Goal: Transaction & Acquisition: Purchase product/service

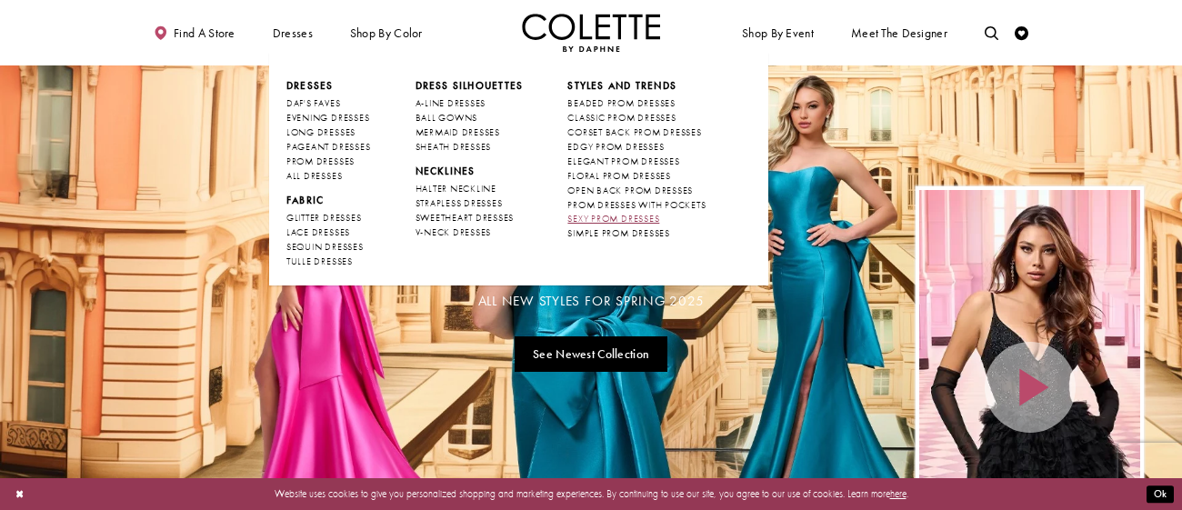
click at [609, 218] on span "SEXY PROM DRESSES" at bounding box center [613, 219] width 92 height 12
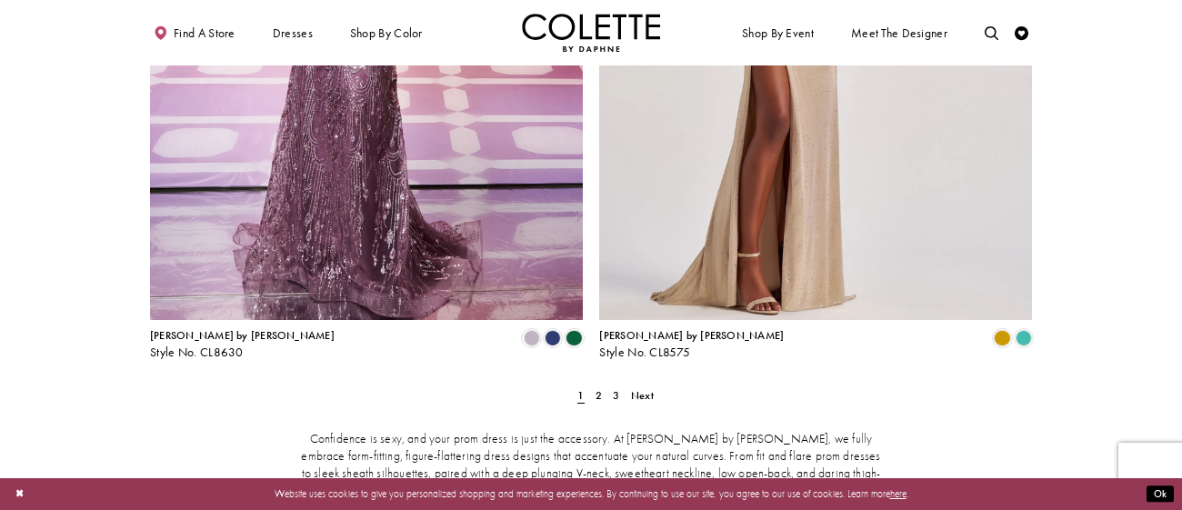
scroll to position [2547, 0]
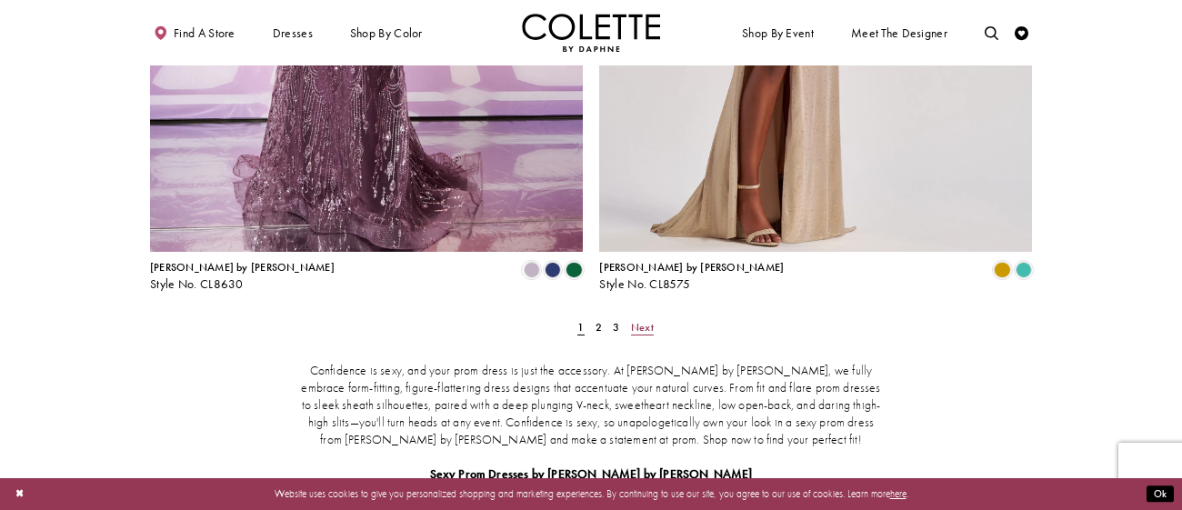
click at [634, 320] on span "Next" at bounding box center [642, 327] width 23 height 15
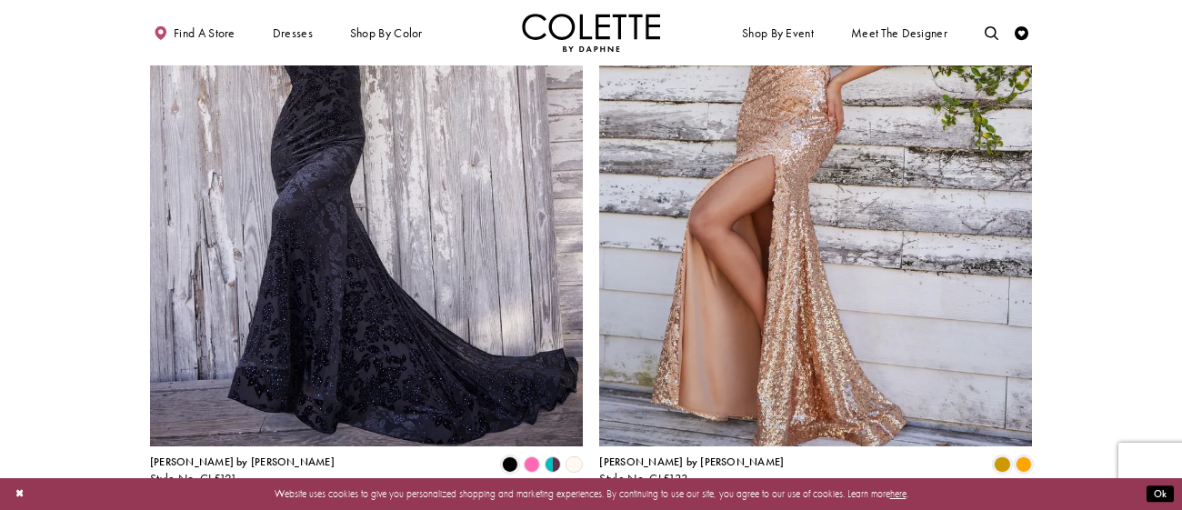
scroll to position [2483, 0]
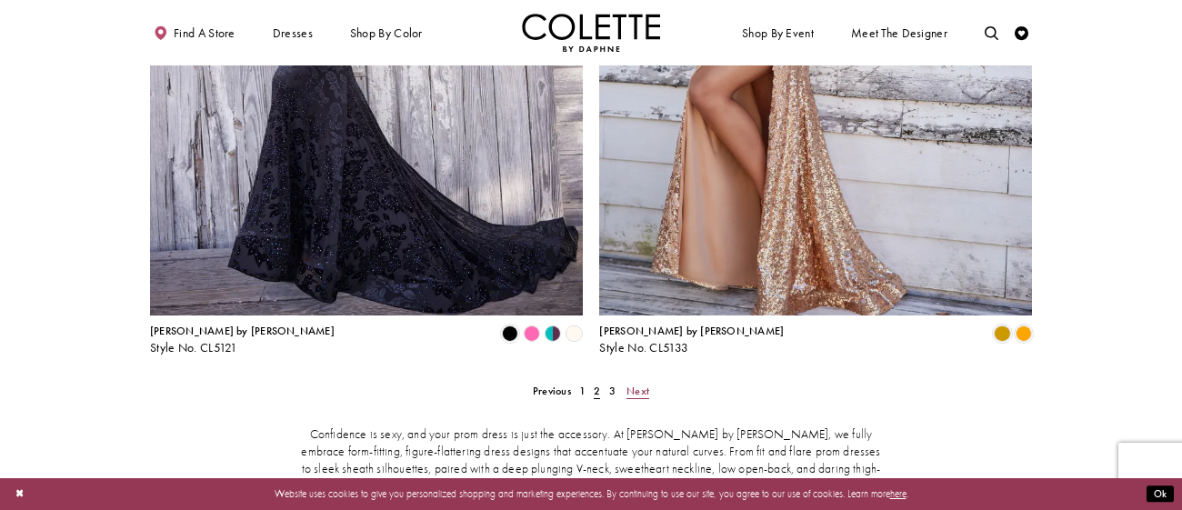
click at [646, 384] on span "Next" at bounding box center [637, 391] width 23 height 15
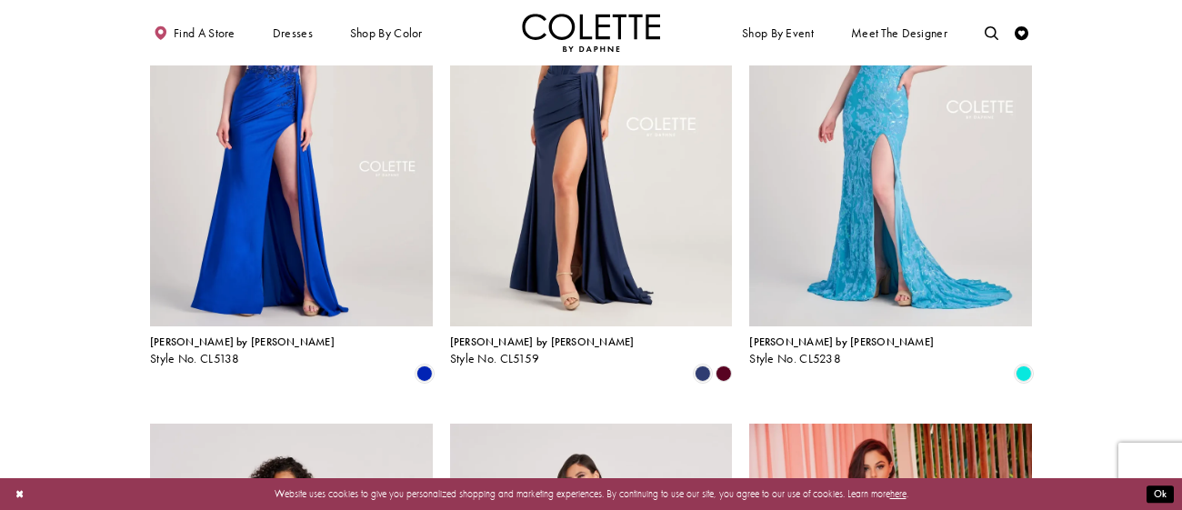
scroll to position [157, 0]
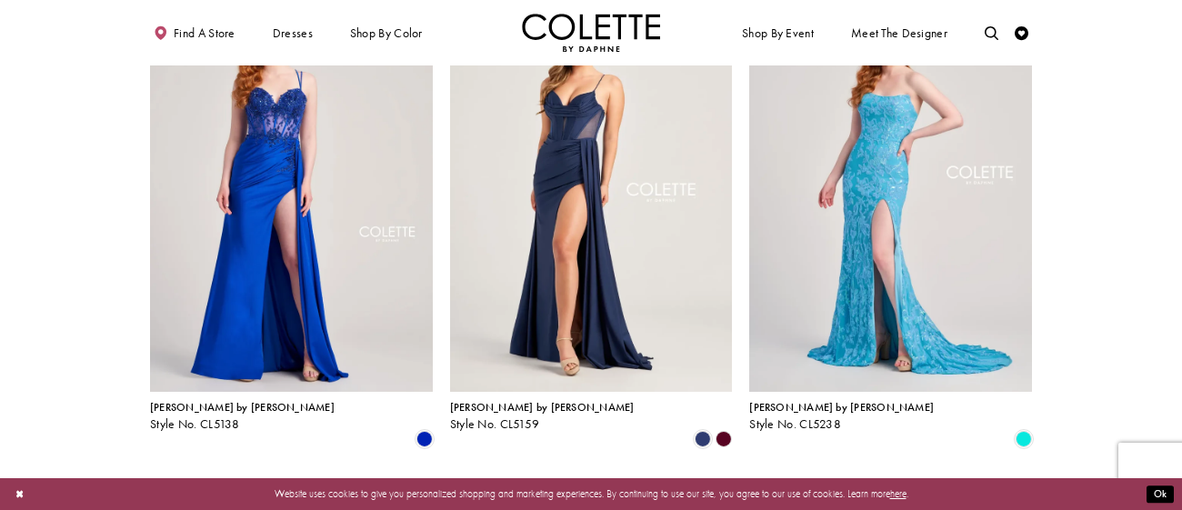
click at [724, 429] on polygon "Product List" at bounding box center [724, 439] width 21 height 21
click at [607, 428] on div "Product List" at bounding box center [649, 438] width 171 height 21
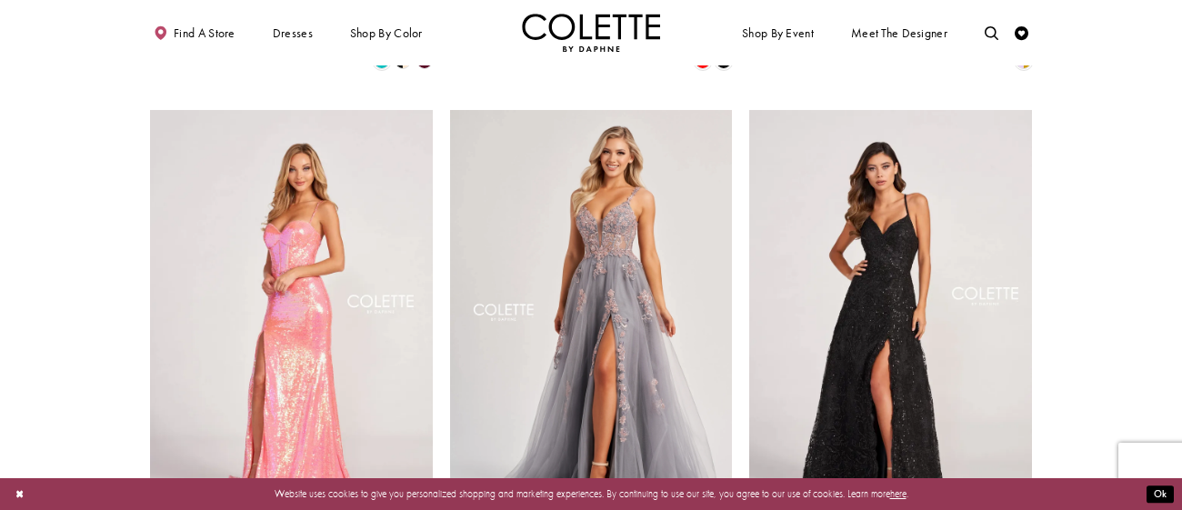
scroll to position [1611, 0]
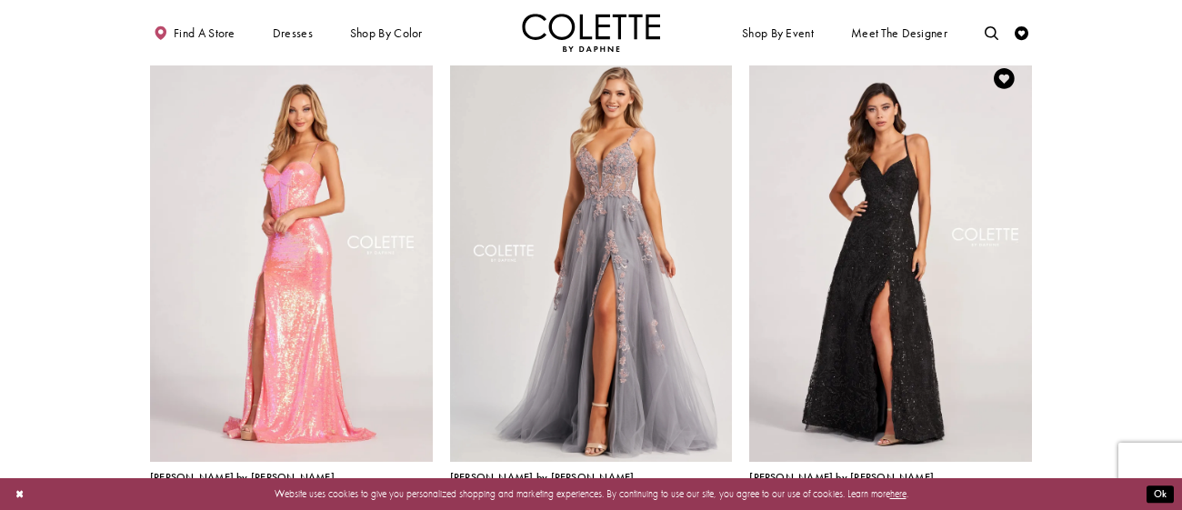
click at [998, 501] on span "Product List" at bounding box center [1002, 509] width 16 height 16
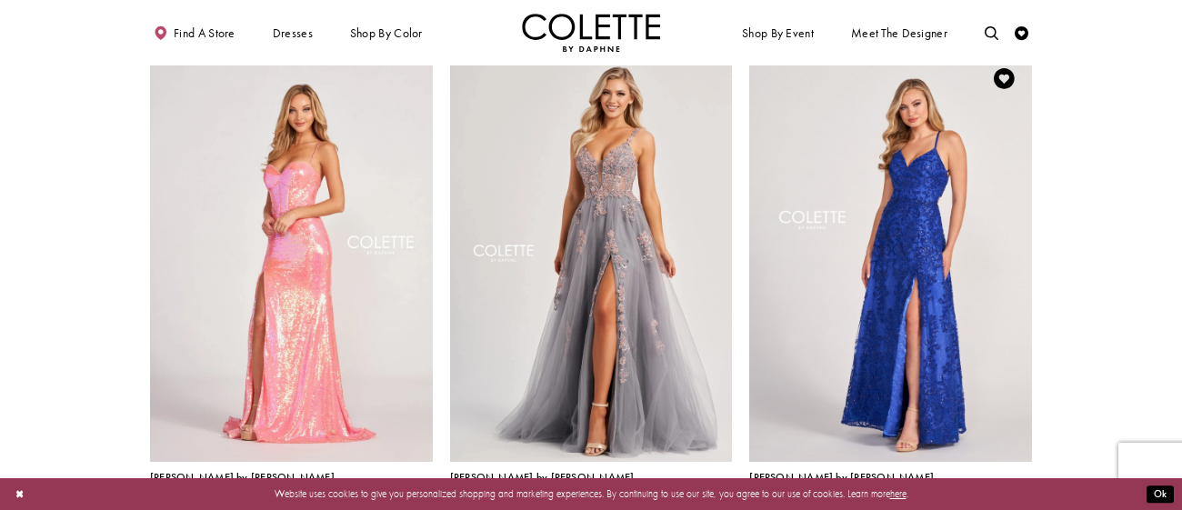
click at [984, 501] on span "Product List" at bounding box center [981, 509] width 16 height 16
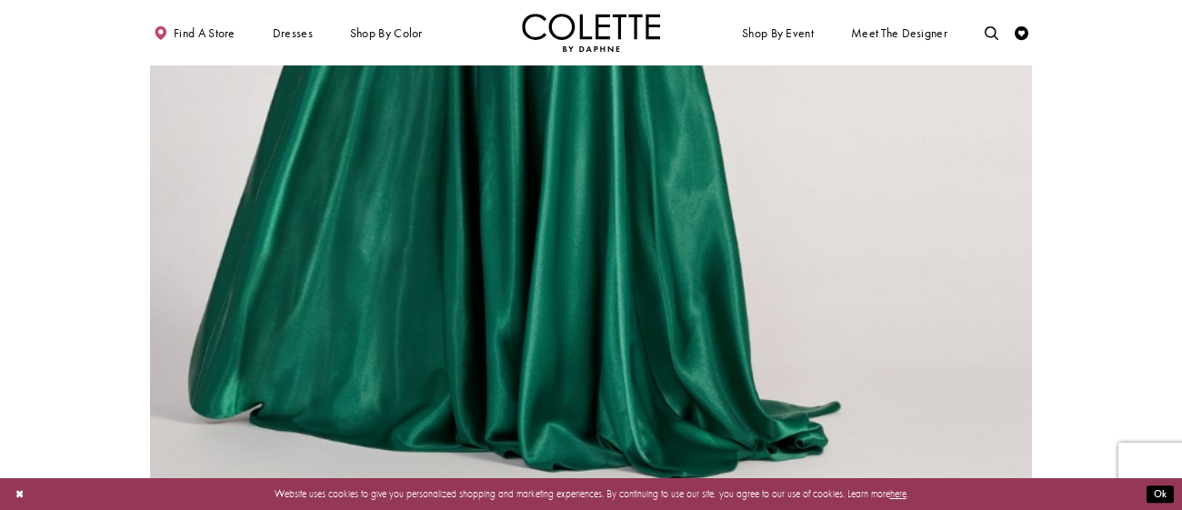
scroll to position [3050, 0]
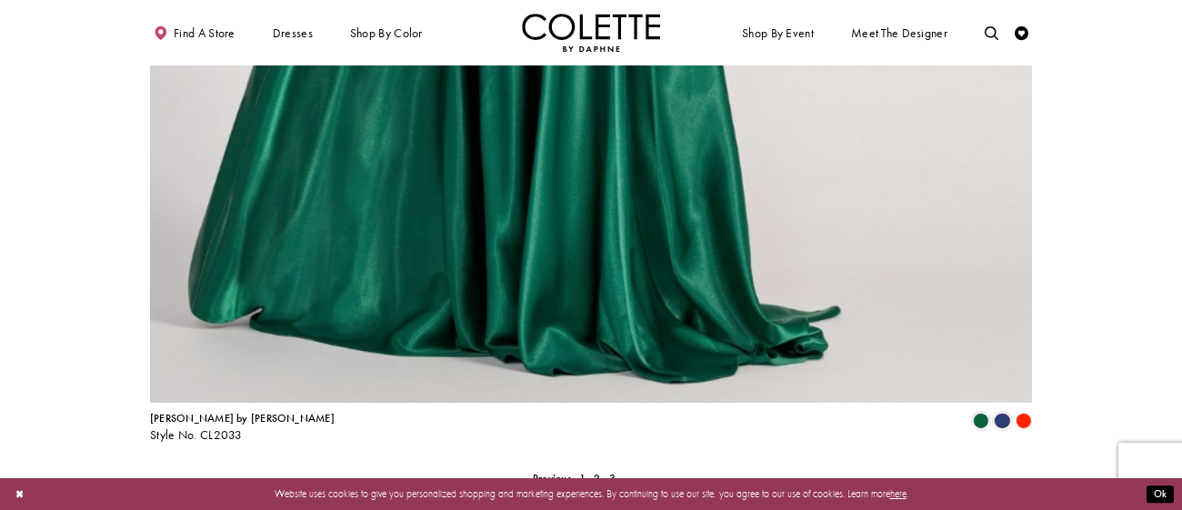
click at [1024, 411] on polygon "Product List" at bounding box center [1023, 421] width 21 height 21
click at [997, 413] on span "Product List" at bounding box center [1002, 421] width 16 height 16
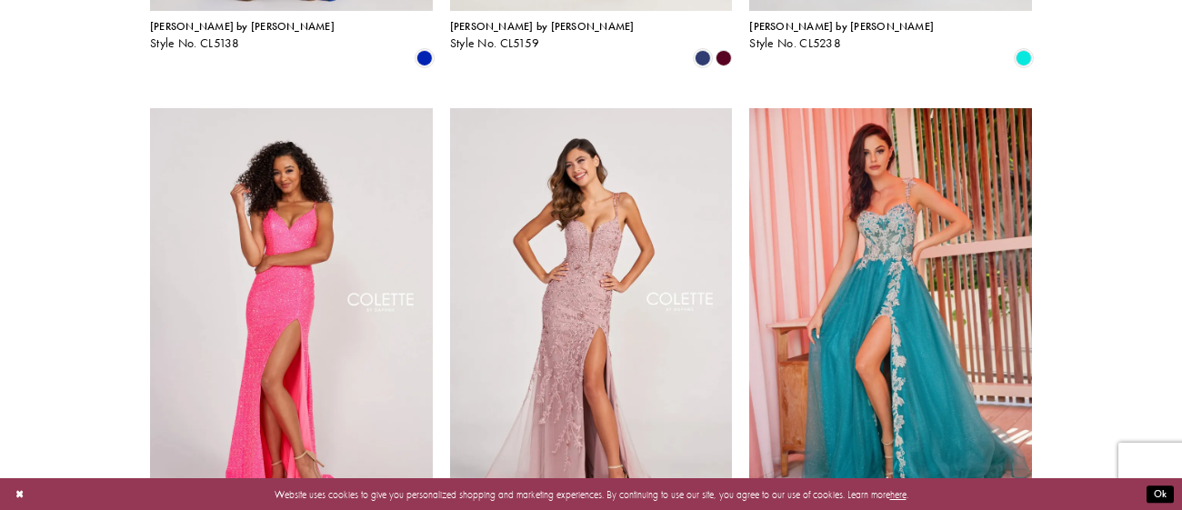
scroll to position [0, 0]
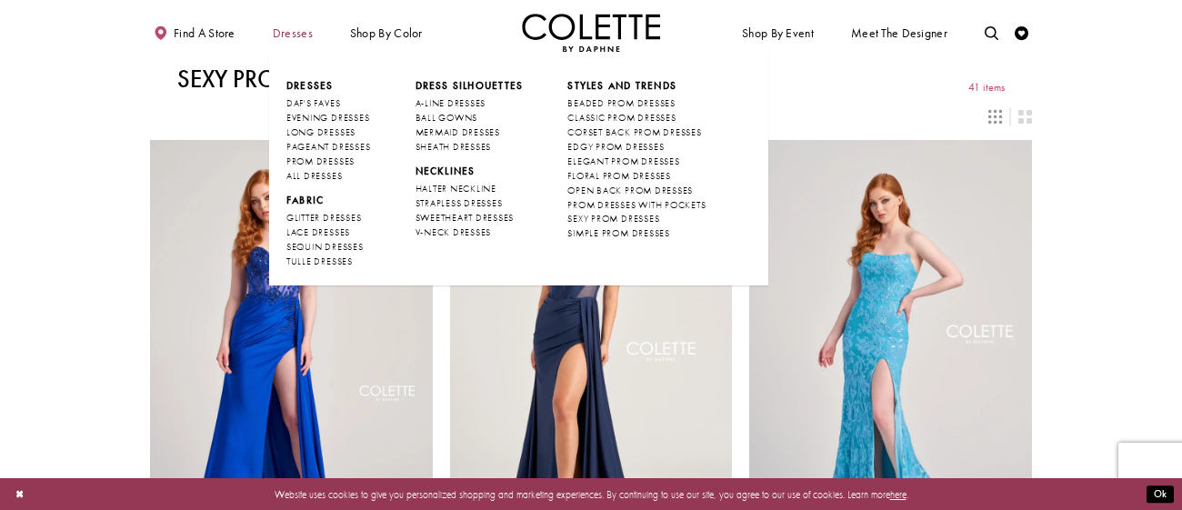
click at [276, 33] on span "Dresses" at bounding box center [293, 33] width 40 height 14
click at [335, 159] on span "PROM DRESSES" at bounding box center [320, 161] width 68 height 12
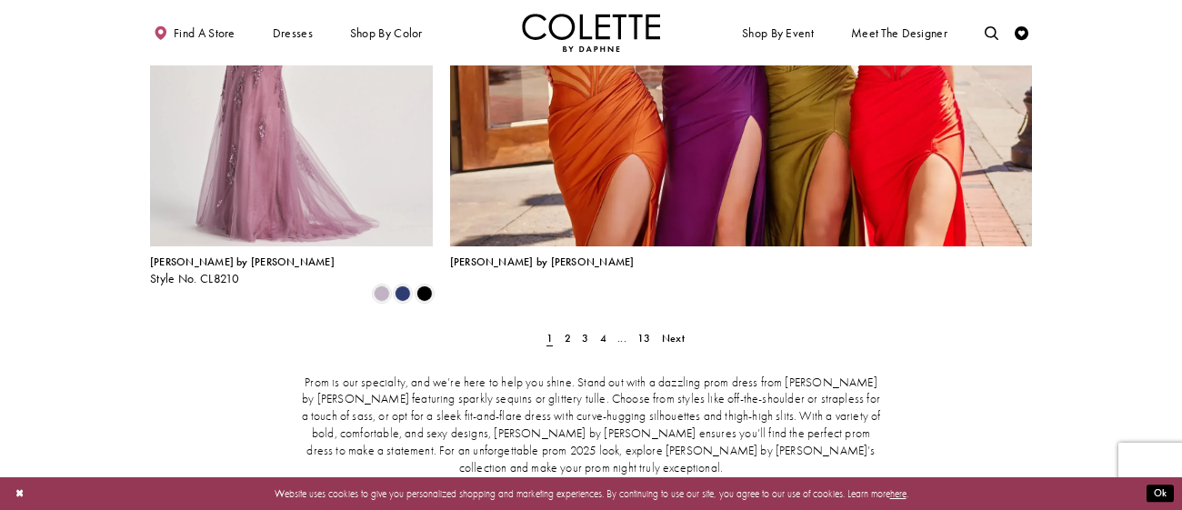
scroll to position [3141, 0]
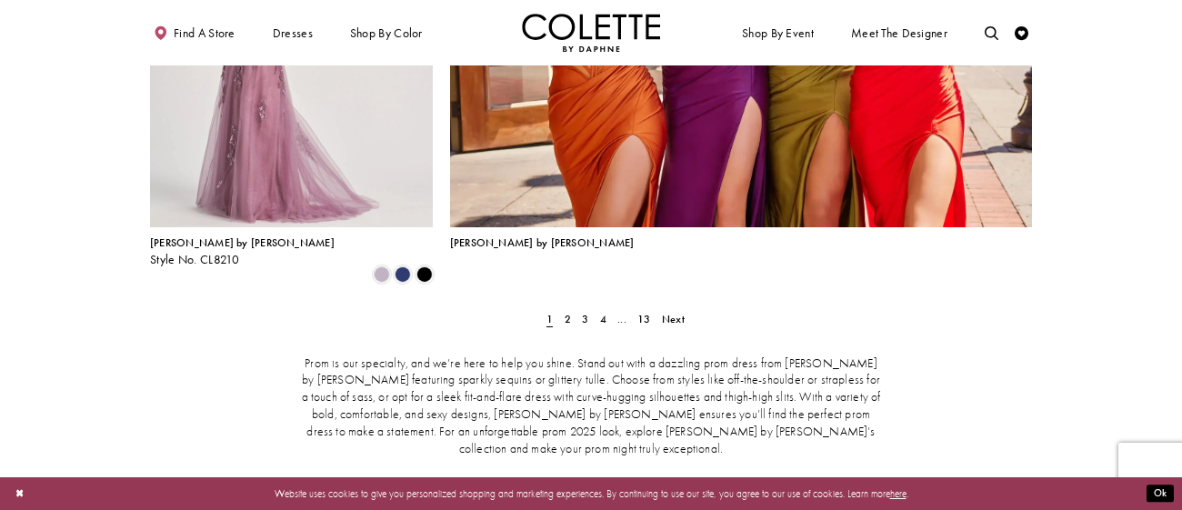
drag, startPoint x: 1181, startPoint y: 65, endPoint x: 1181, endPoint y: 485, distance: 419.1
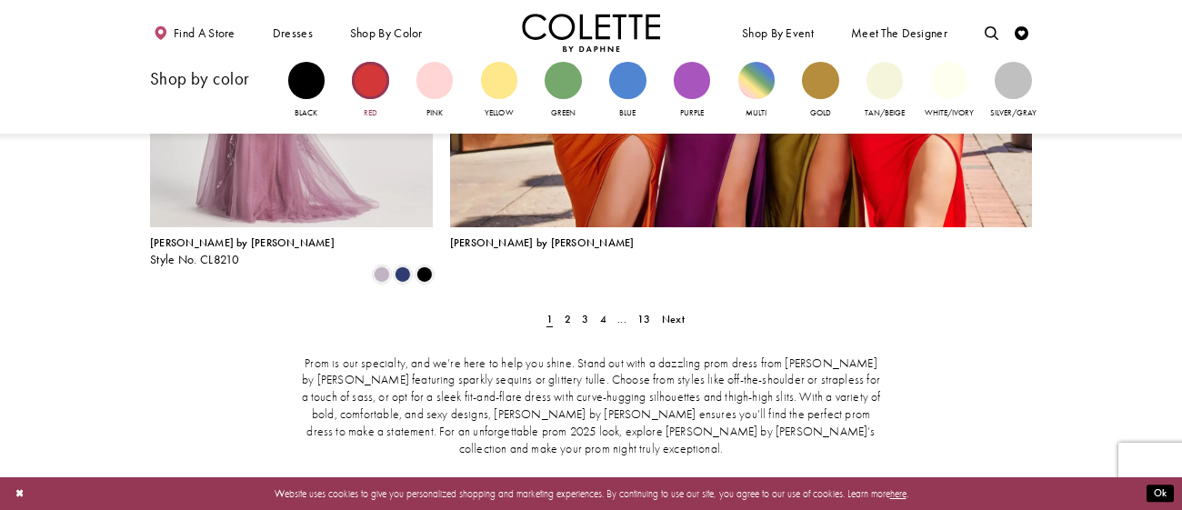
click at [379, 84] on div "Primary block" at bounding box center [370, 80] width 36 height 36
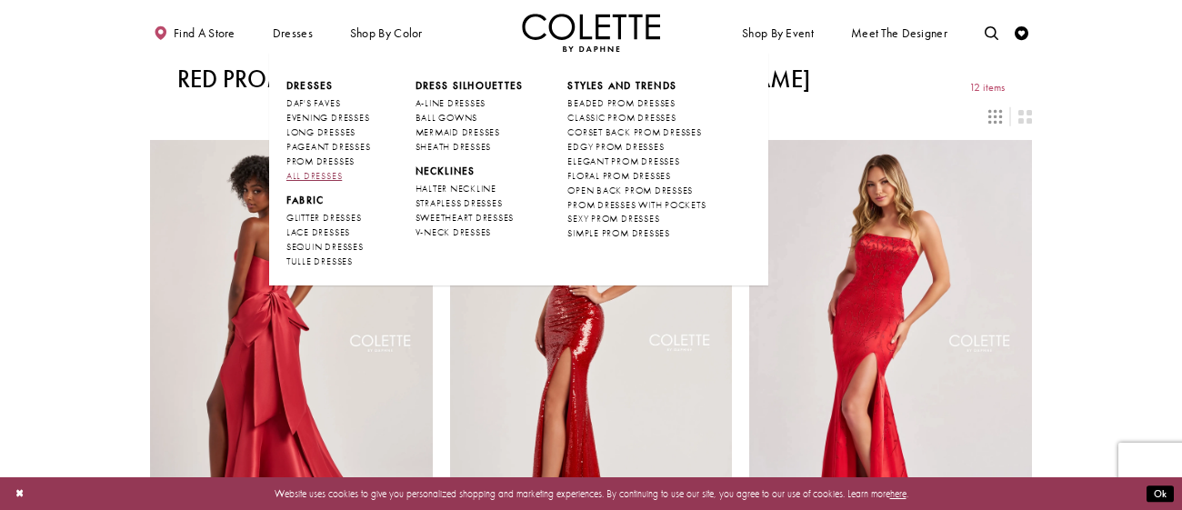
click at [324, 177] on span "ALL DRESSES" at bounding box center [313, 176] width 55 height 12
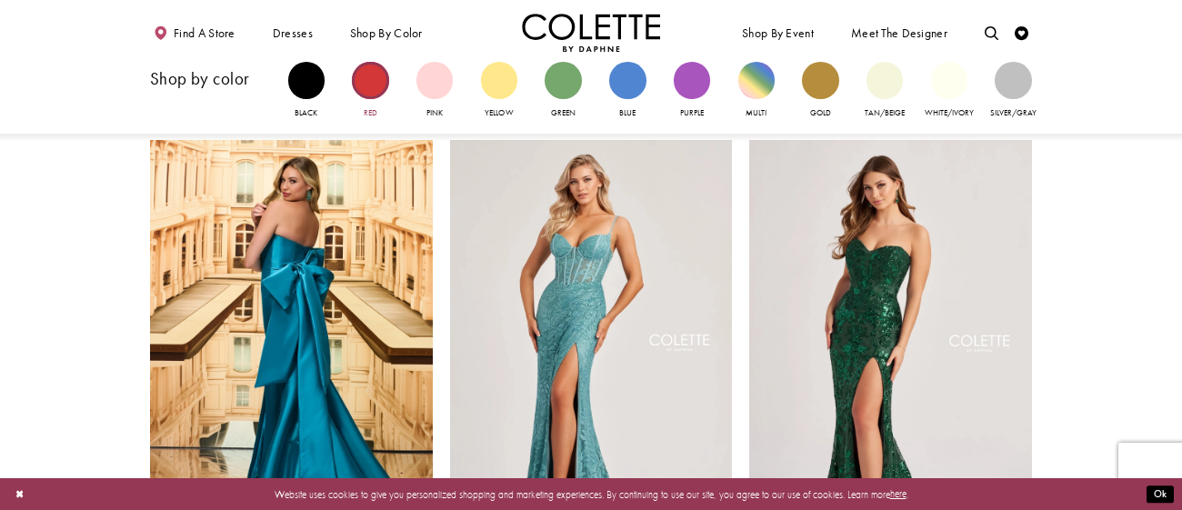
click at [376, 84] on div "Primary block" at bounding box center [370, 80] width 36 height 36
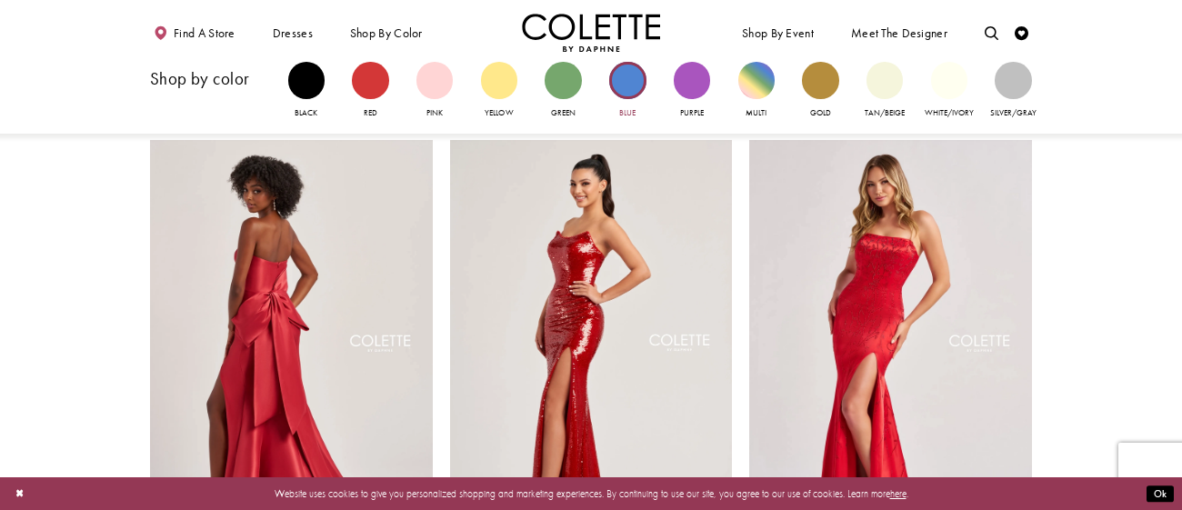
click at [634, 79] on div "Primary block" at bounding box center [627, 80] width 36 height 36
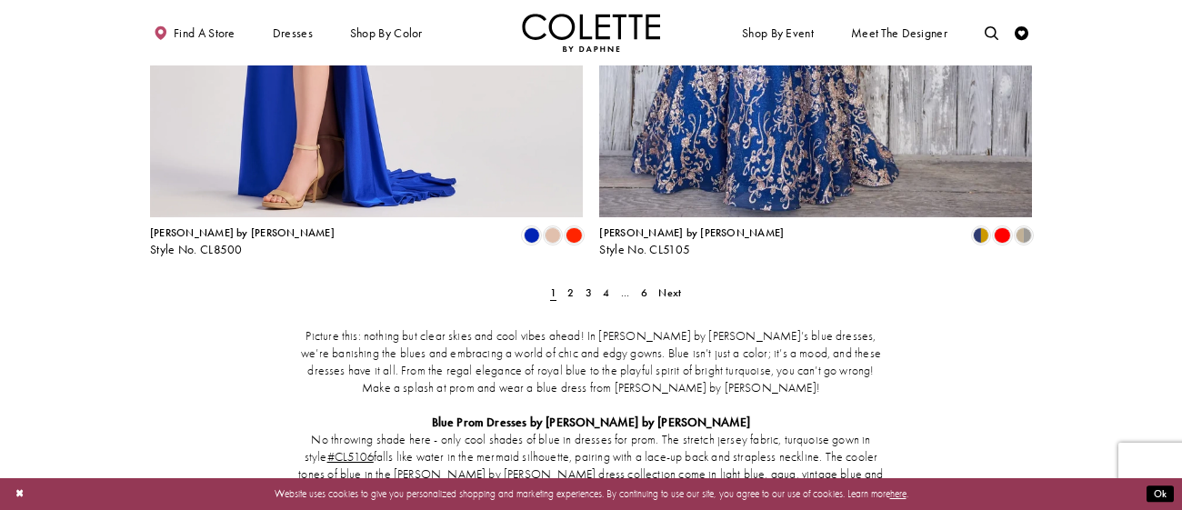
scroll to position [2638, 0]
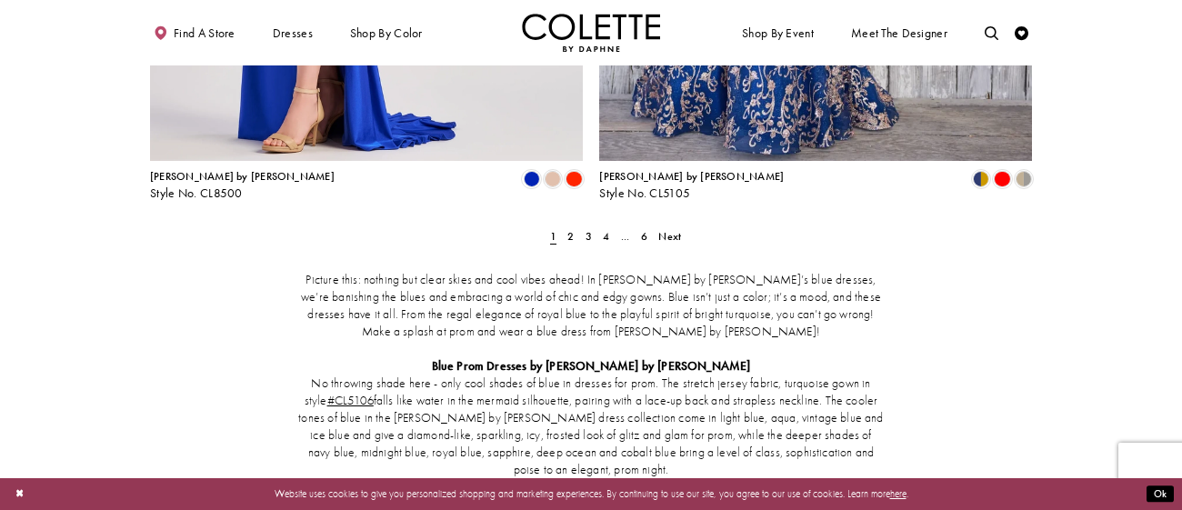
click at [666, 229] on span "Next" at bounding box center [669, 236] width 23 height 15
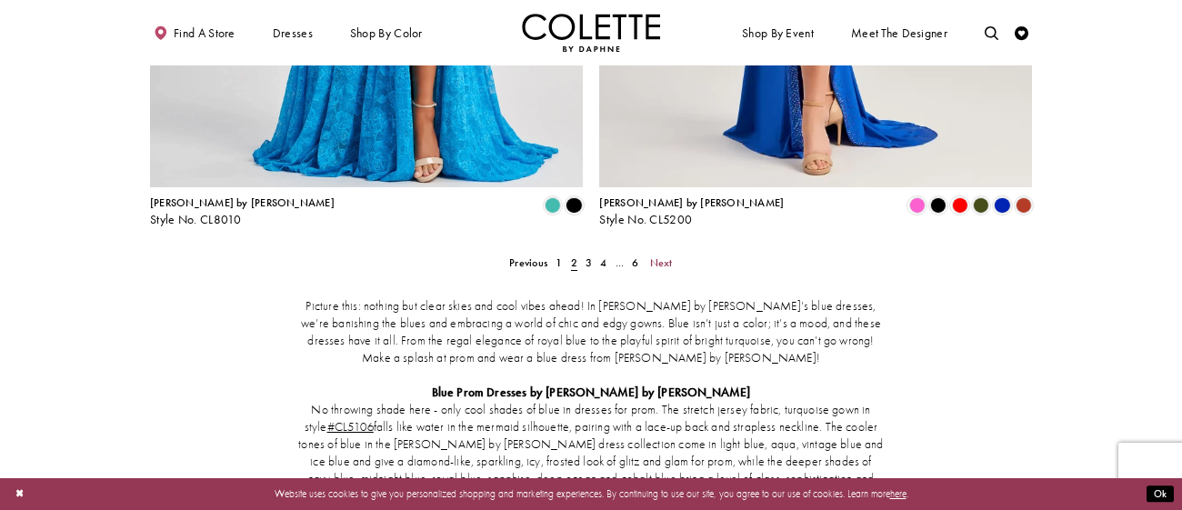
scroll to position [2636, 0]
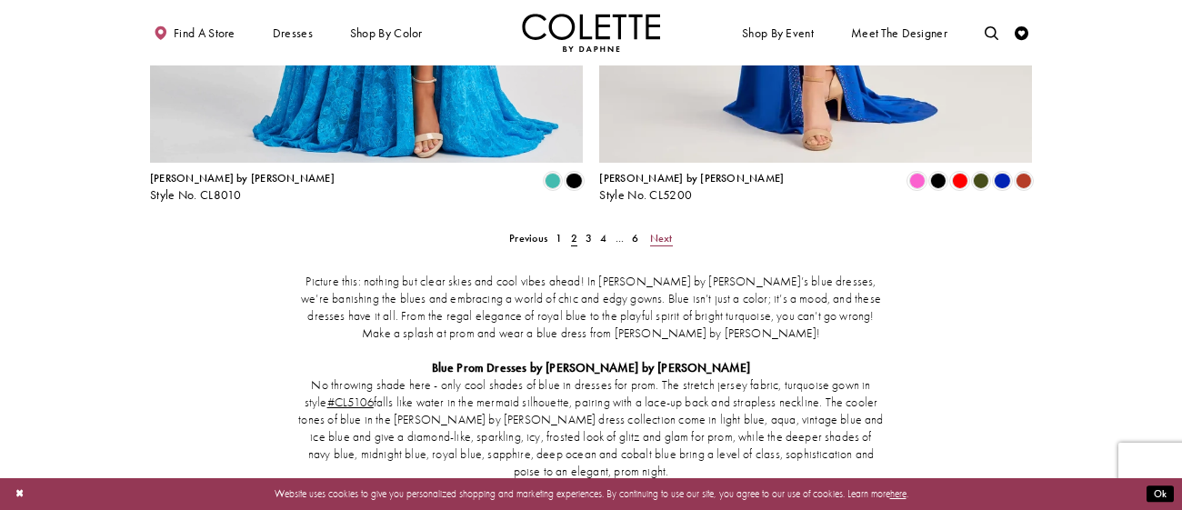
click at [661, 231] on span "Next" at bounding box center [661, 238] width 23 height 15
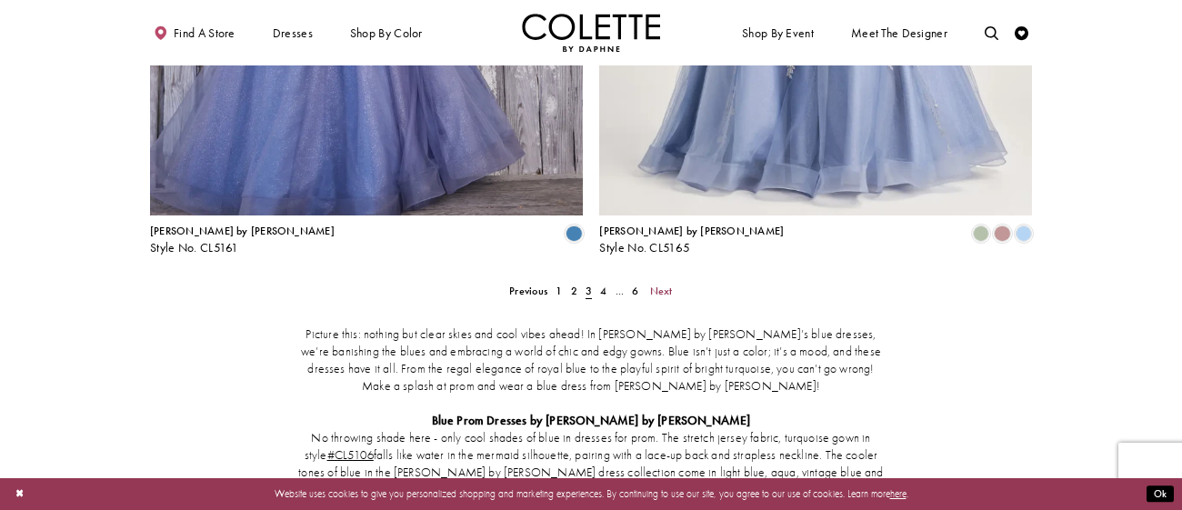
scroll to position [2689, 0]
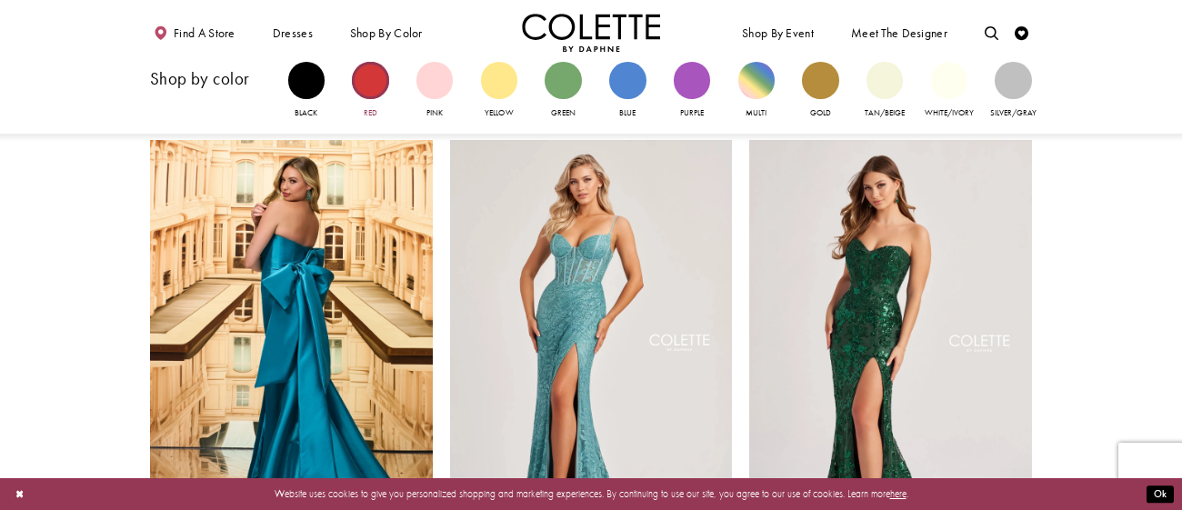
click at [375, 86] on div "Primary block" at bounding box center [370, 80] width 36 height 36
